Goal: Information Seeking & Learning: Learn about a topic

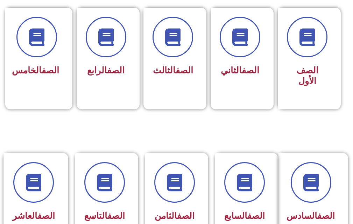
scroll to position [210, 0]
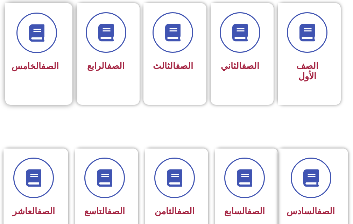
click at [41, 71] on span "الصف الخامس" at bounding box center [35, 66] width 47 height 10
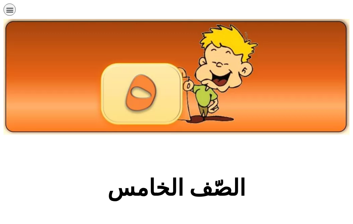
click at [57, 166] on section "الصّف الخامس" at bounding box center [176, 192] width 353 height 106
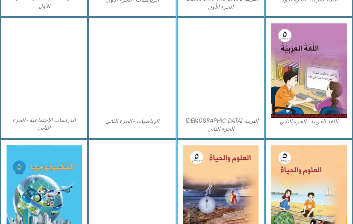
scroll to position [378, 0]
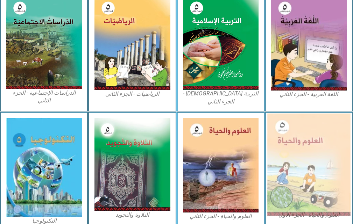
click at [309, 130] on img at bounding box center [308, 165] width 83 height 102
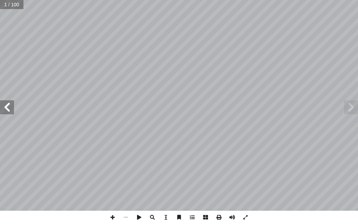
click at [3, 109] on span at bounding box center [7, 107] width 14 height 14
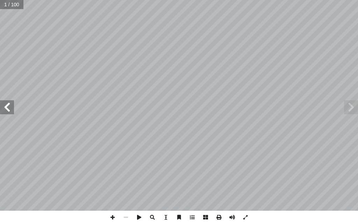
click at [3, 109] on span at bounding box center [7, 107] width 14 height 14
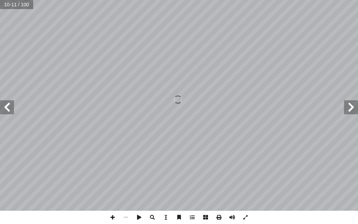
click at [3, 109] on span at bounding box center [7, 107] width 14 height 14
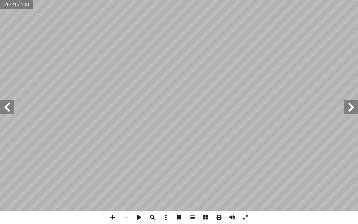
click at [3, 109] on span at bounding box center [7, 107] width 14 height 14
click at [349, 102] on span at bounding box center [351, 107] width 14 height 14
click at [3, 111] on span at bounding box center [7, 107] width 14 height 14
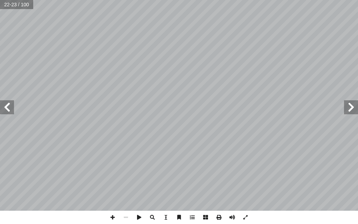
click at [3, 111] on span at bounding box center [7, 107] width 14 height 14
